Goal: Information Seeking & Learning: Learn about a topic

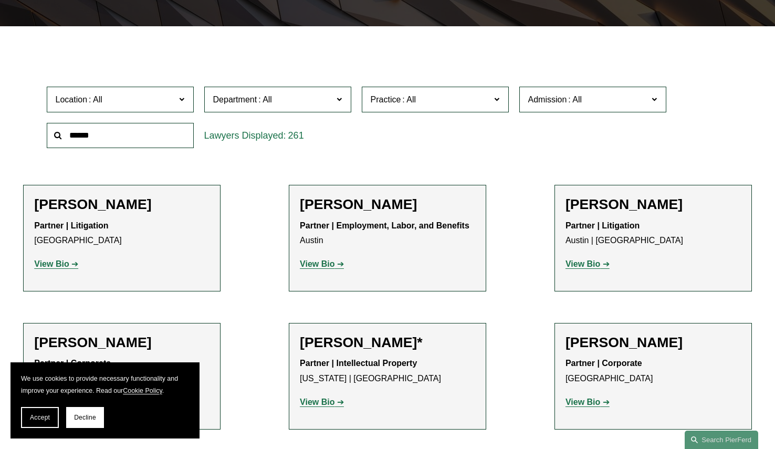
scroll to position [210, 0]
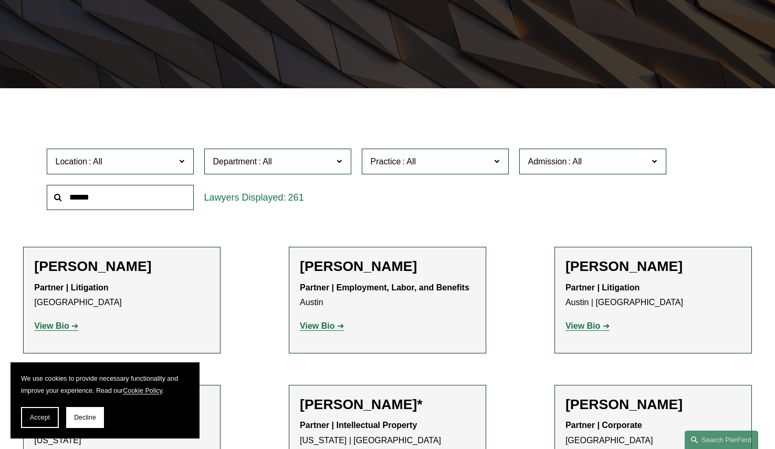
click at [128, 199] on input "text" at bounding box center [120, 198] width 147 height 26
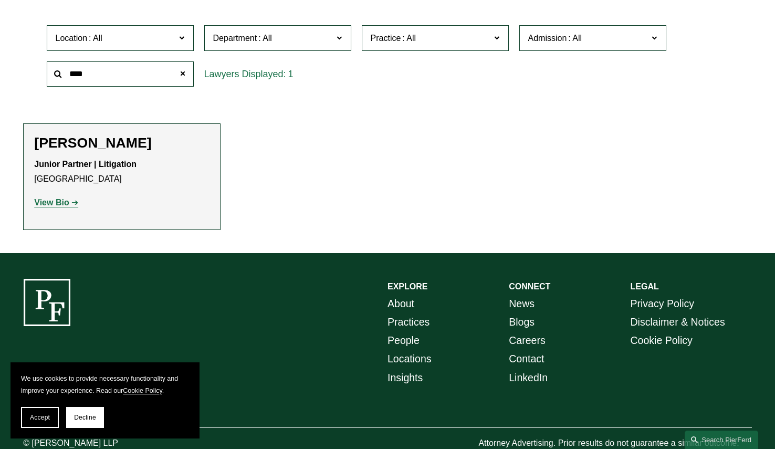
scroll to position [365, 0]
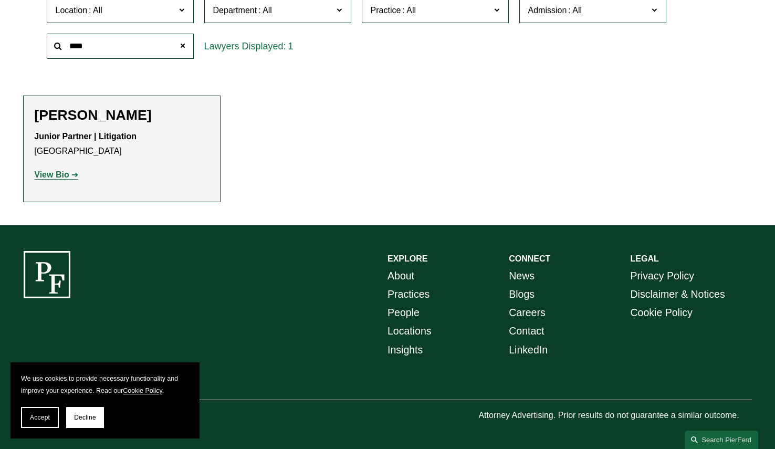
click at [57, 173] on strong "View Bio" at bounding box center [51, 174] width 35 height 9
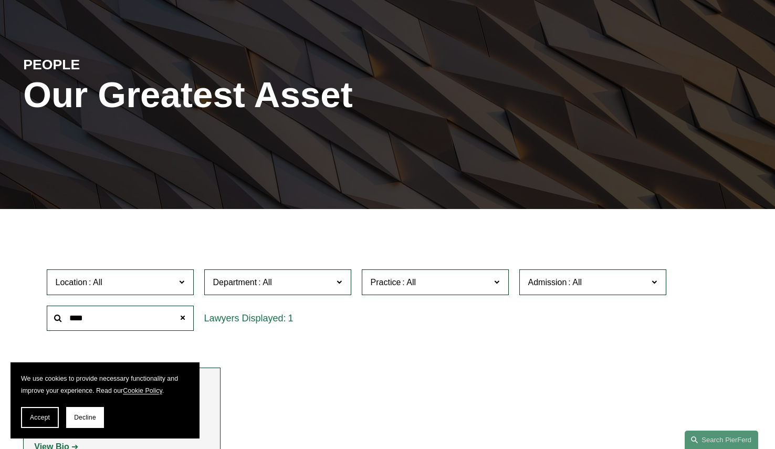
scroll to position [85, 0]
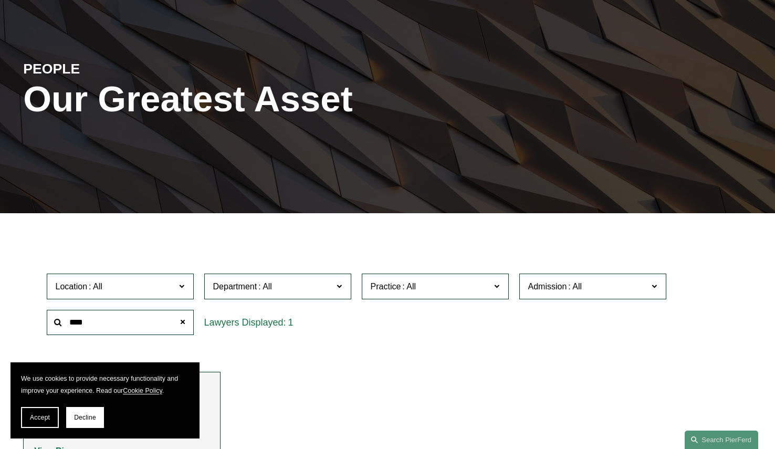
drag, startPoint x: 100, startPoint y: 326, endPoint x: 34, endPoint y: 326, distance: 66.1
click at [34, 326] on div "Location All Atlanta Austin Boston Charlotte Chicago Cincinnati Cleveland Colum…" at bounding box center [387, 304] width 728 height 72
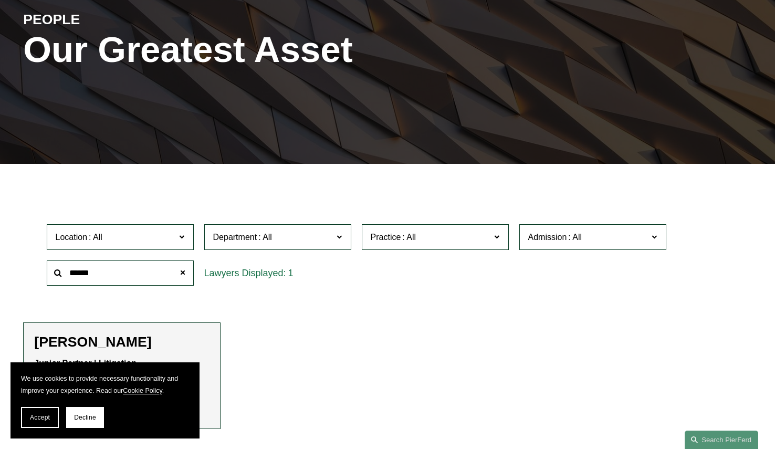
scroll to position [260, 0]
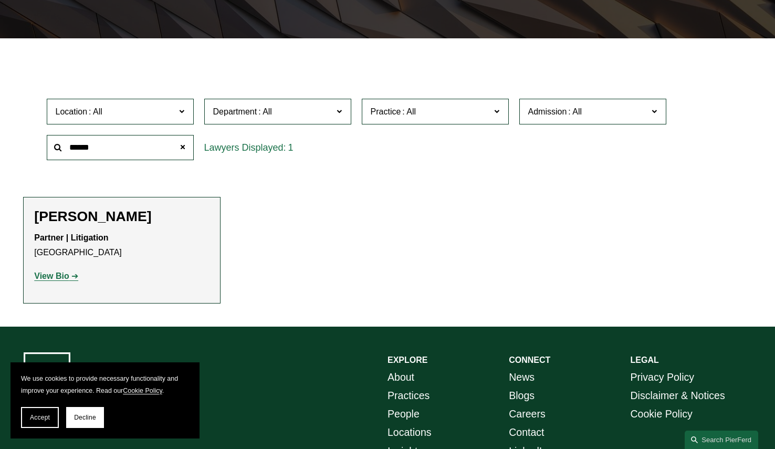
click at [59, 280] on strong "View Bio" at bounding box center [51, 275] width 35 height 9
drag, startPoint x: 102, startPoint y: 149, endPoint x: 34, endPoint y: 152, distance: 67.8
click at [34, 152] on div "Location All Atlanta Austin Boston Charlotte Chicago Cincinnati Cleveland Colum…" at bounding box center [387, 129] width 728 height 72
type input "****"
click at [62, 274] on strong "View Bio" at bounding box center [51, 275] width 35 height 9
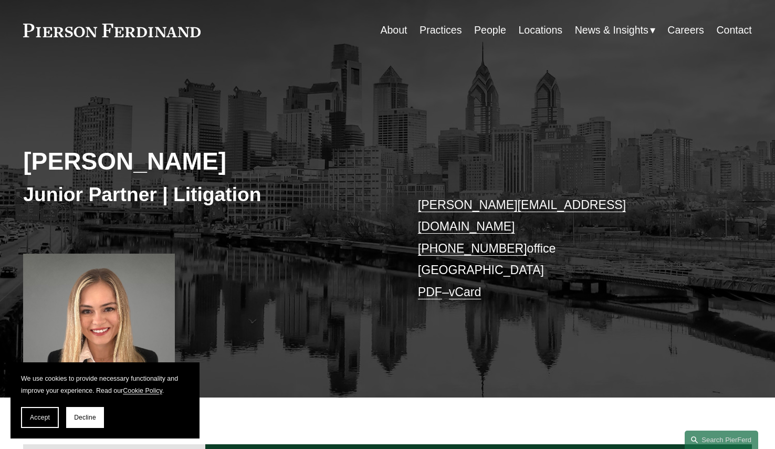
scroll to position [175, 0]
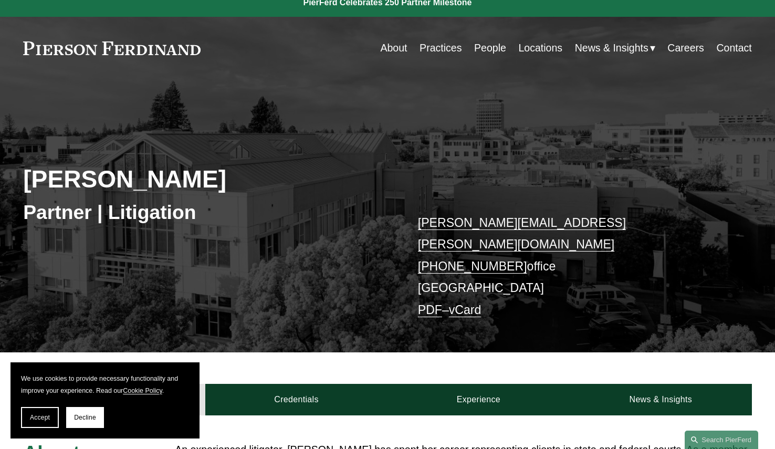
scroll to position [11, 0]
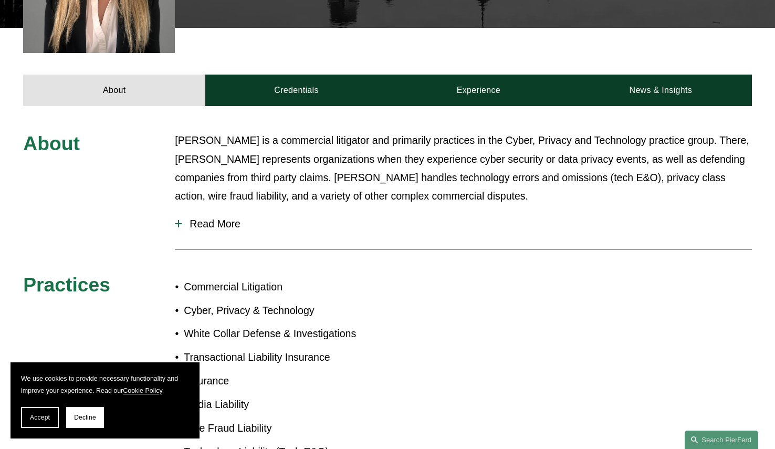
scroll to position [386, 0]
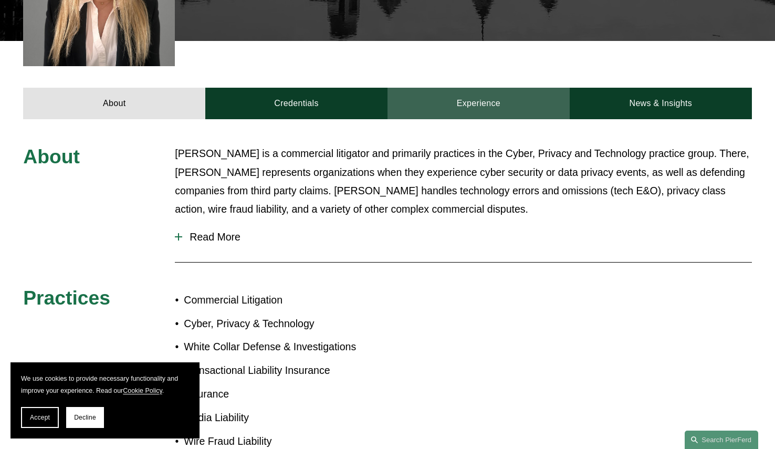
click at [478, 94] on link "Experience" at bounding box center [478, 103] width 182 height 31
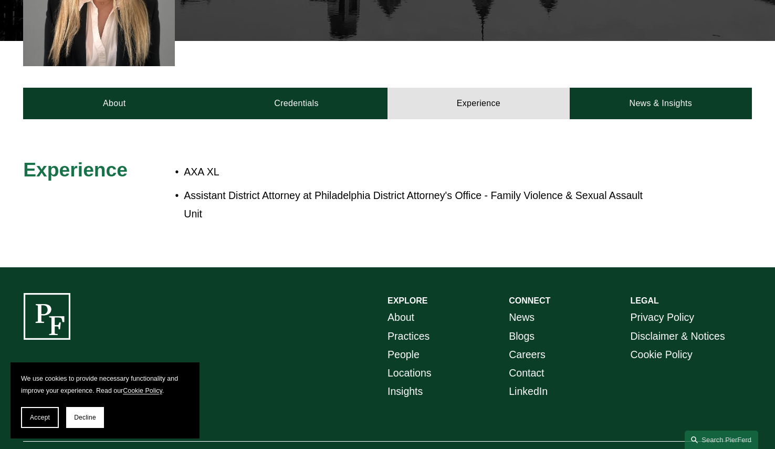
scroll to position [418, 0]
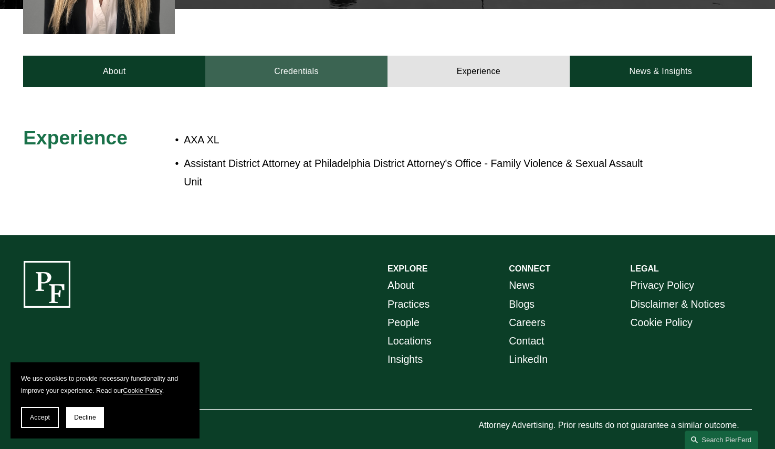
click at [300, 66] on link "Credentials" at bounding box center [296, 71] width 182 height 31
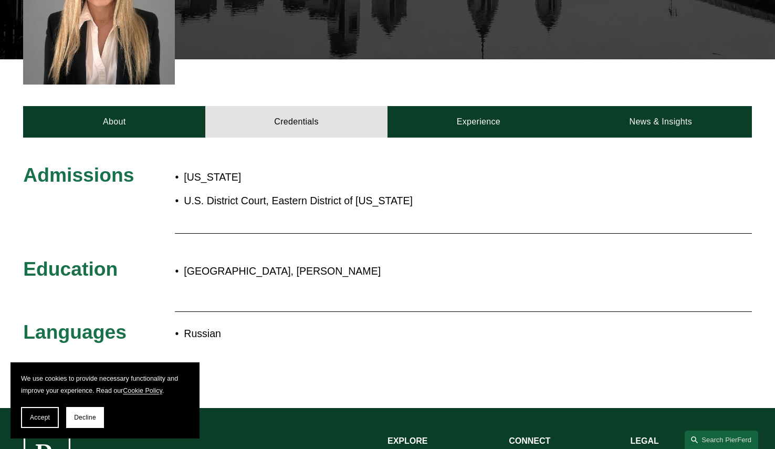
scroll to position [243, 0]
